Goal: Information Seeking & Learning: Find specific fact

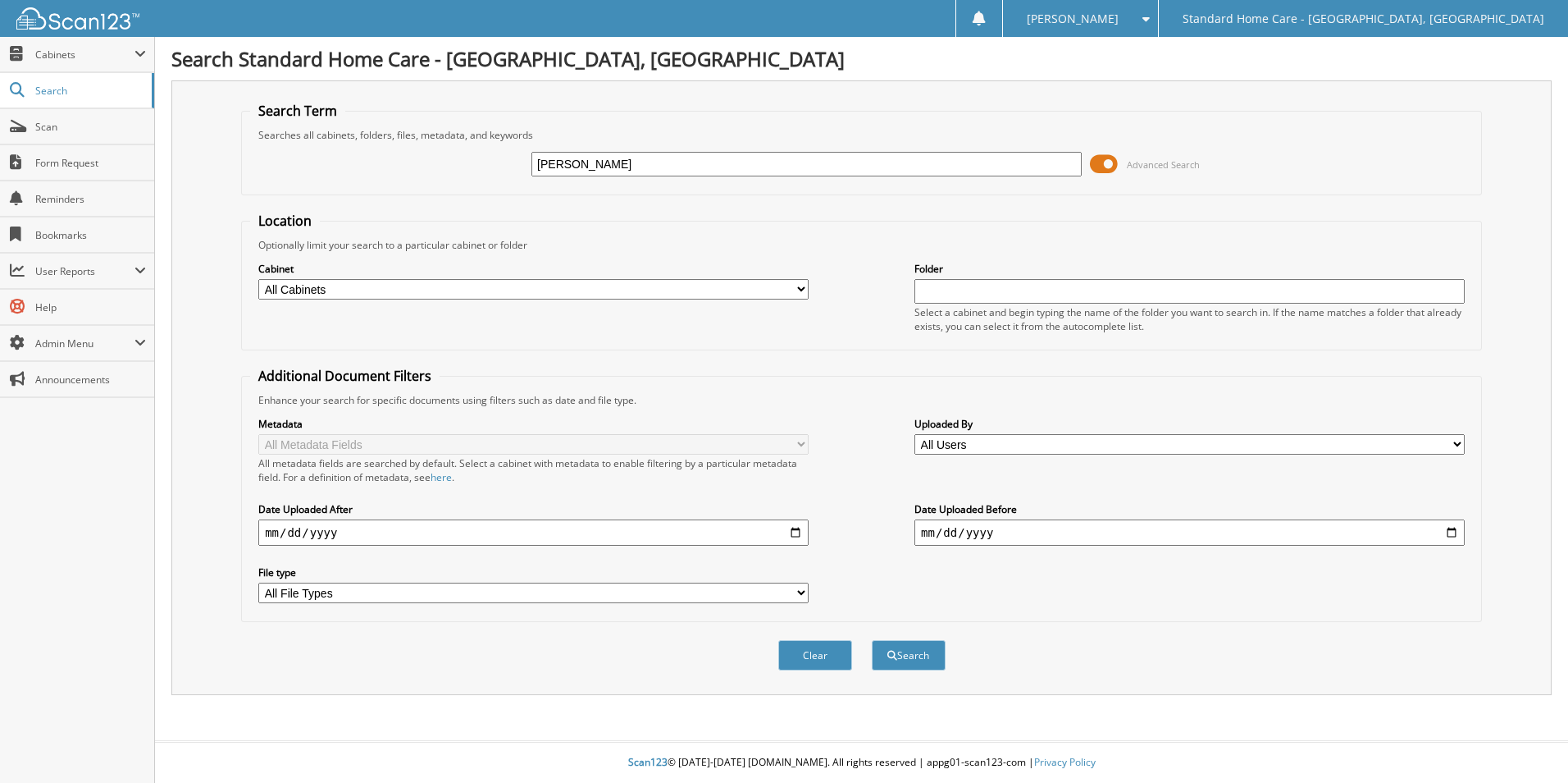
type input "dawn"
click at [872, 639] on button "Search" at bounding box center [908, 655] width 74 height 31
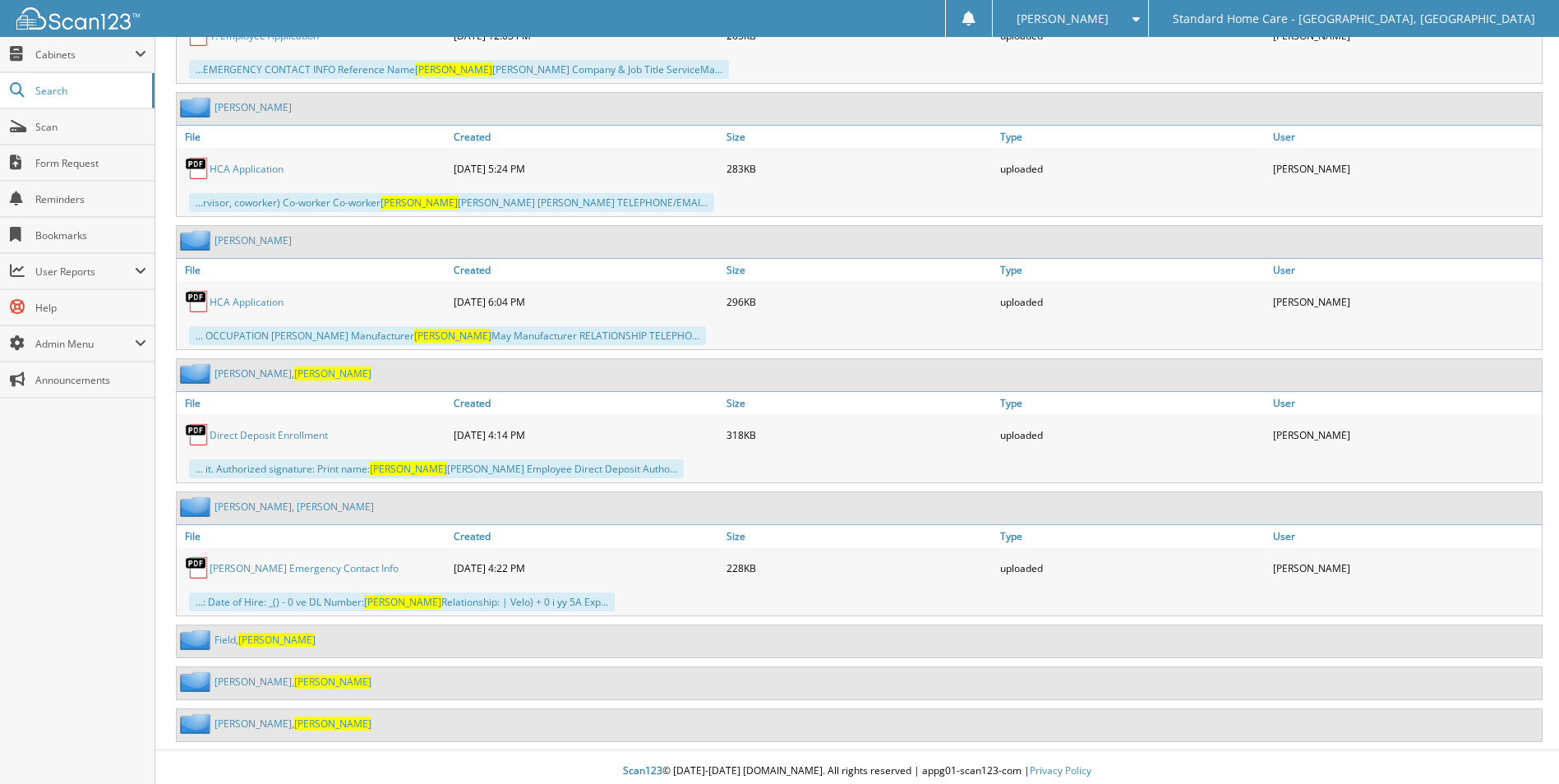
scroll to position [1145, 0]
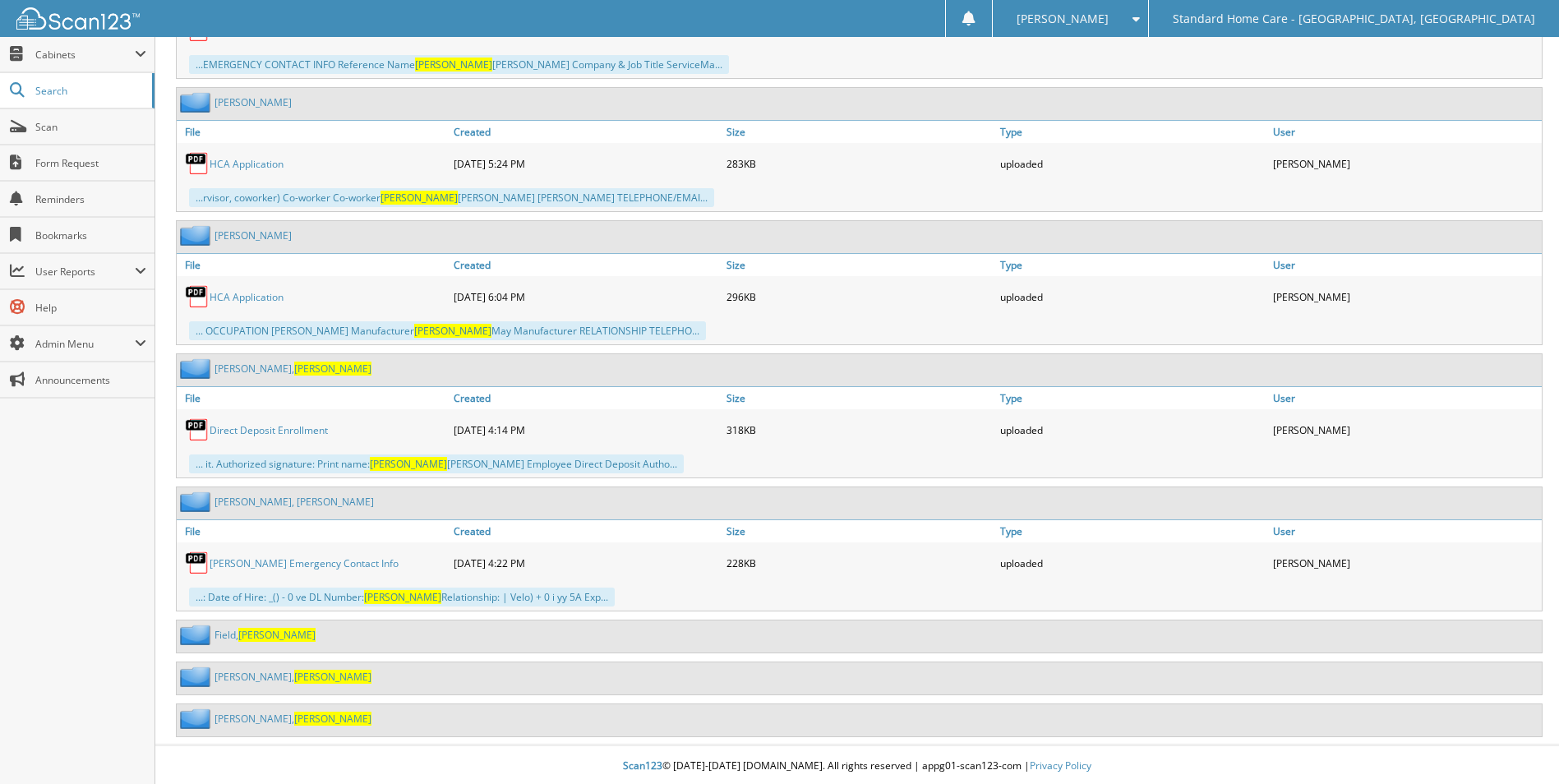
click at [230, 632] on link "Field, Dawn" at bounding box center [265, 634] width 101 height 14
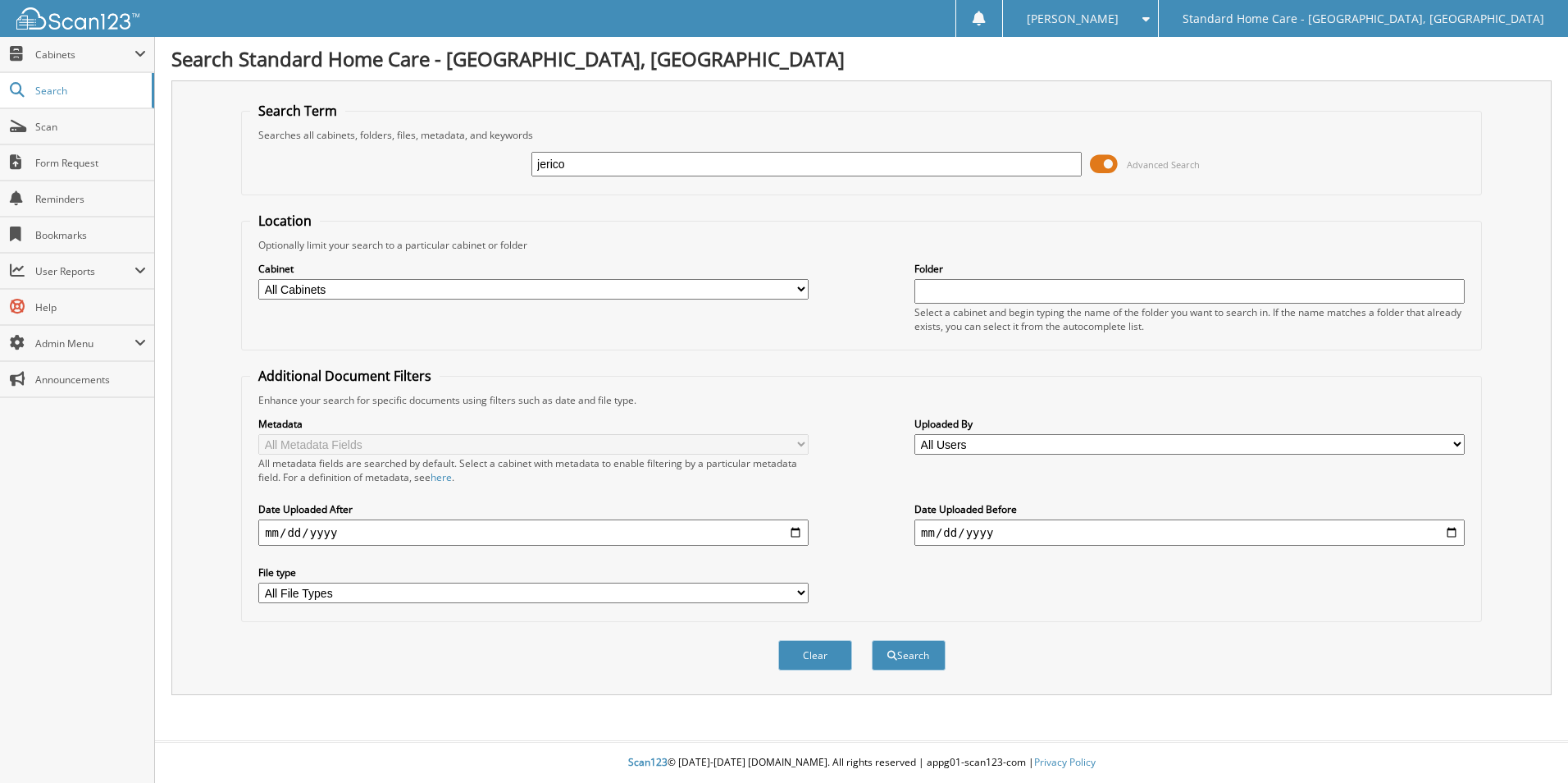
type input "jerico"
click at [872, 639] on button "Search" at bounding box center [908, 655] width 74 height 31
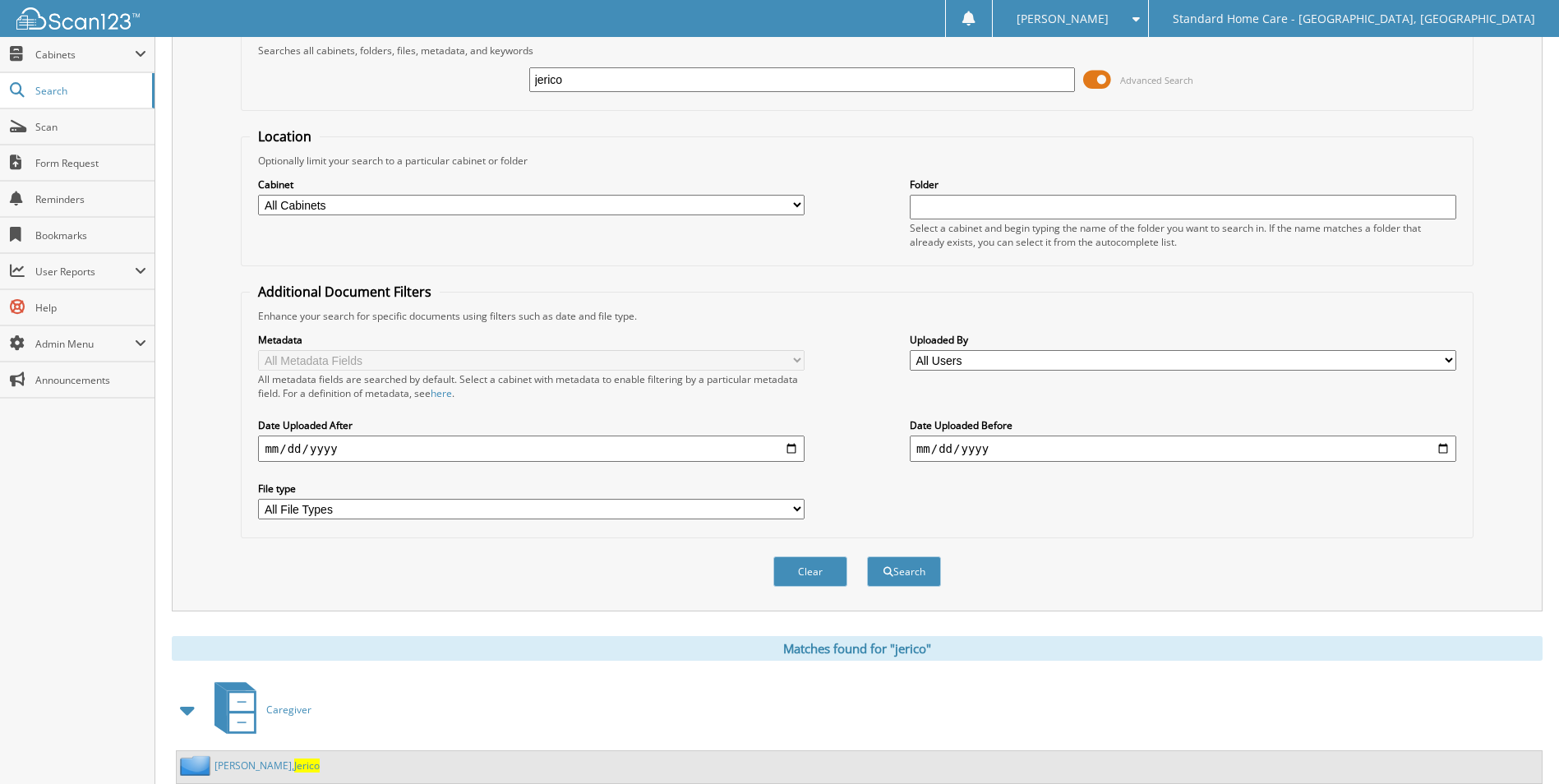
scroll to position [134, 0]
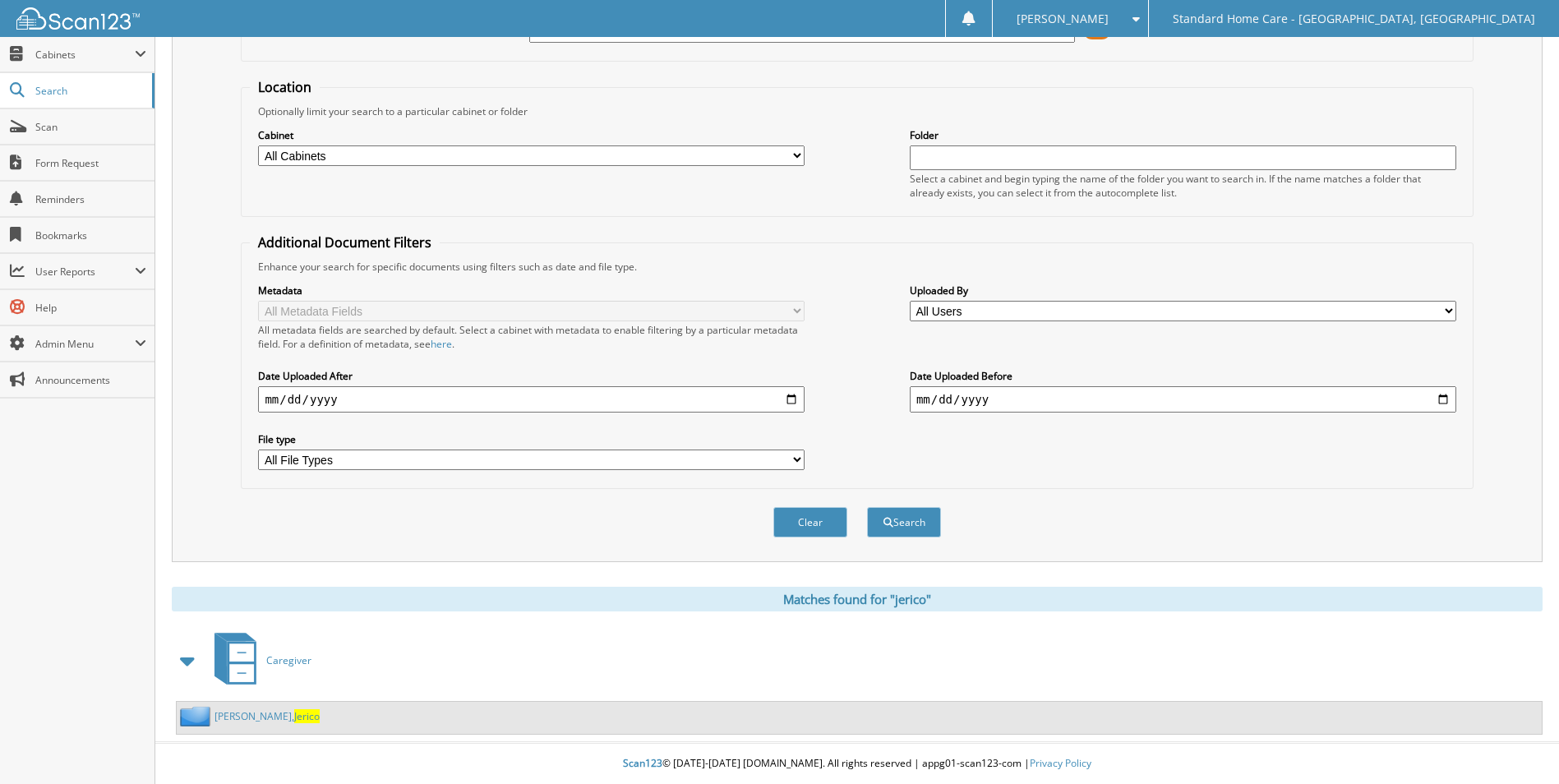
click at [294, 714] on span "Jerico" at bounding box center [307, 716] width 26 height 14
